Goal: Task Accomplishment & Management: Complete application form

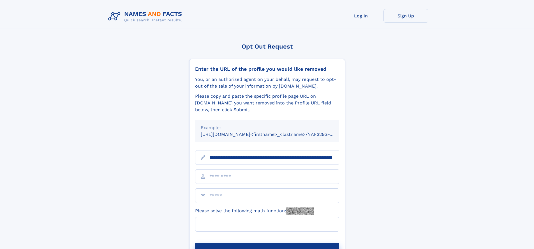
scroll to position [0, 59]
type input "**********"
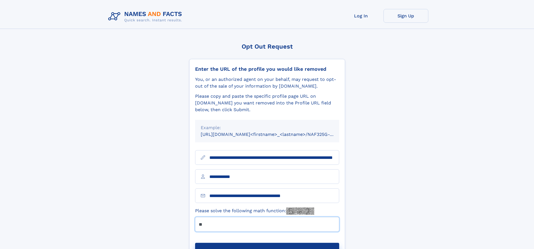
type input "**"
click at [267, 243] on button "Submit Opt Out Request" at bounding box center [267, 252] width 144 height 18
